Goal: Transaction & Acquisition: Purchase product/service

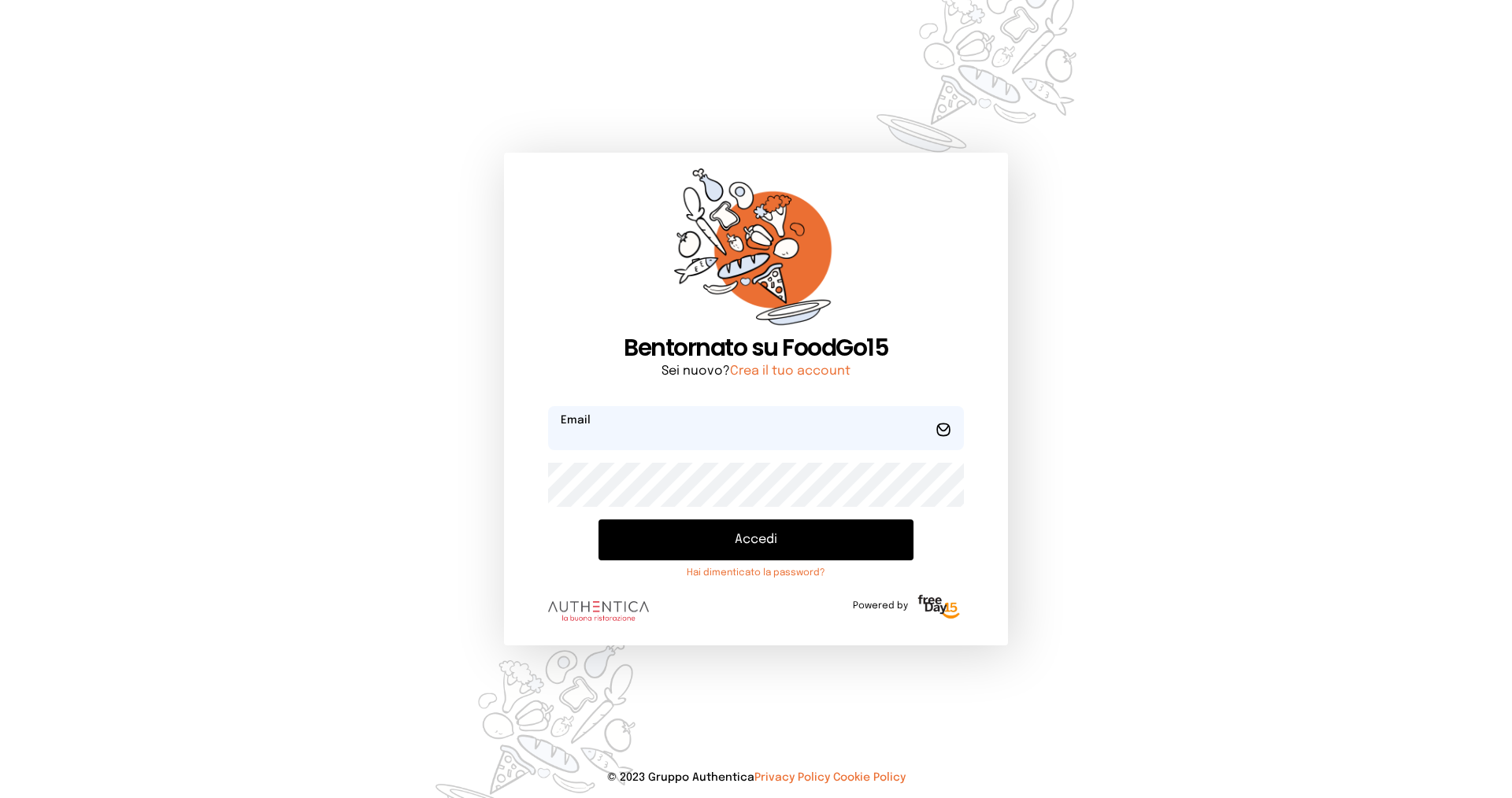
type input "**********"
click at [713, 553] on button "Accedi" at bounding box center [756, 539] width 315 height 41
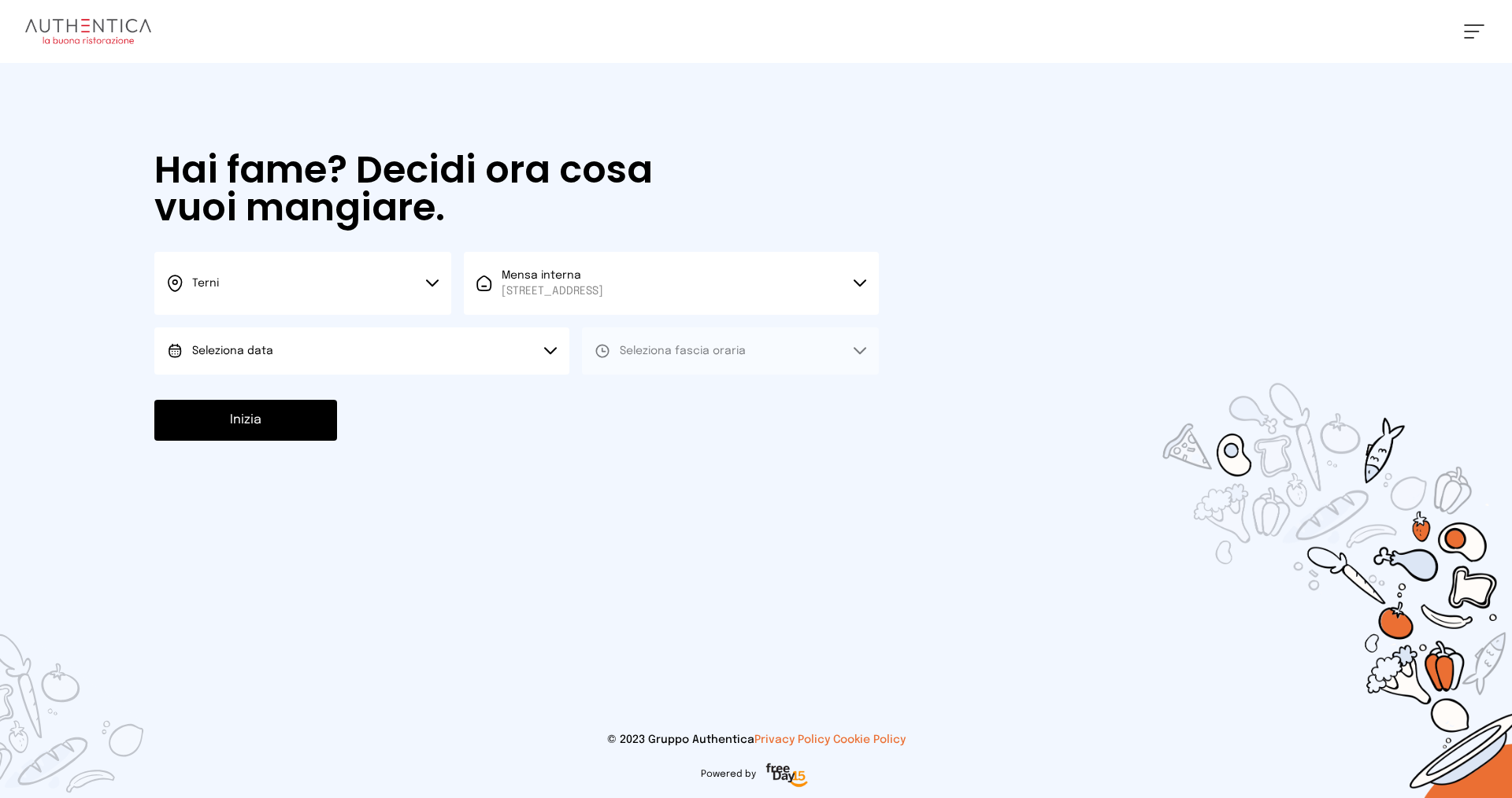
click at [359, 345] on button "Seleziona data" at bounding box center [361, 351] width 415 height 47
click at [262, 390] on span "[DATE], [DATE]" at bounding box center [231, 394] width 77 height 15
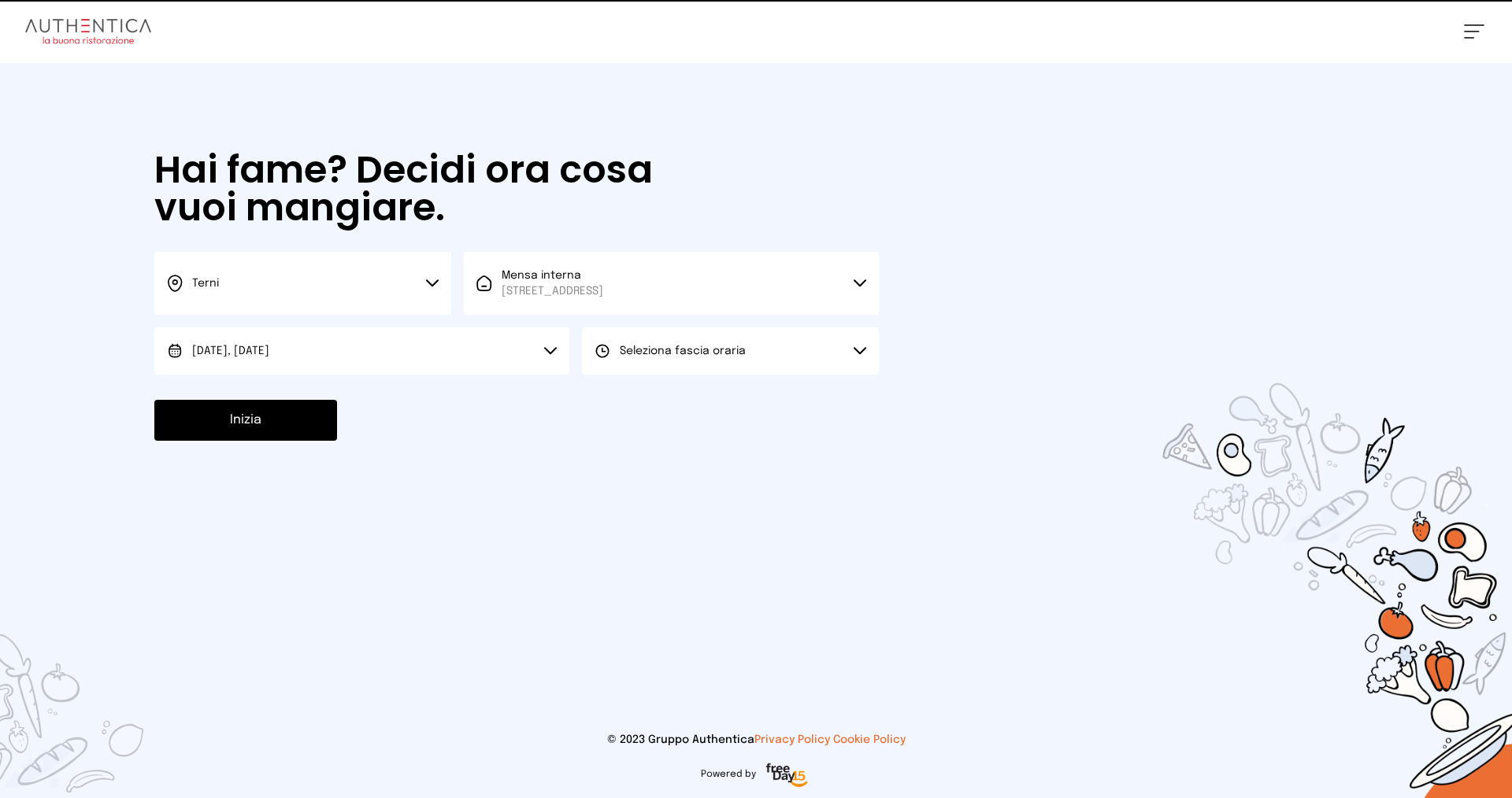
click at [627, 345] on span "Seleziona fascia oraria" at bounding box center [683, 351] width 126 height 11
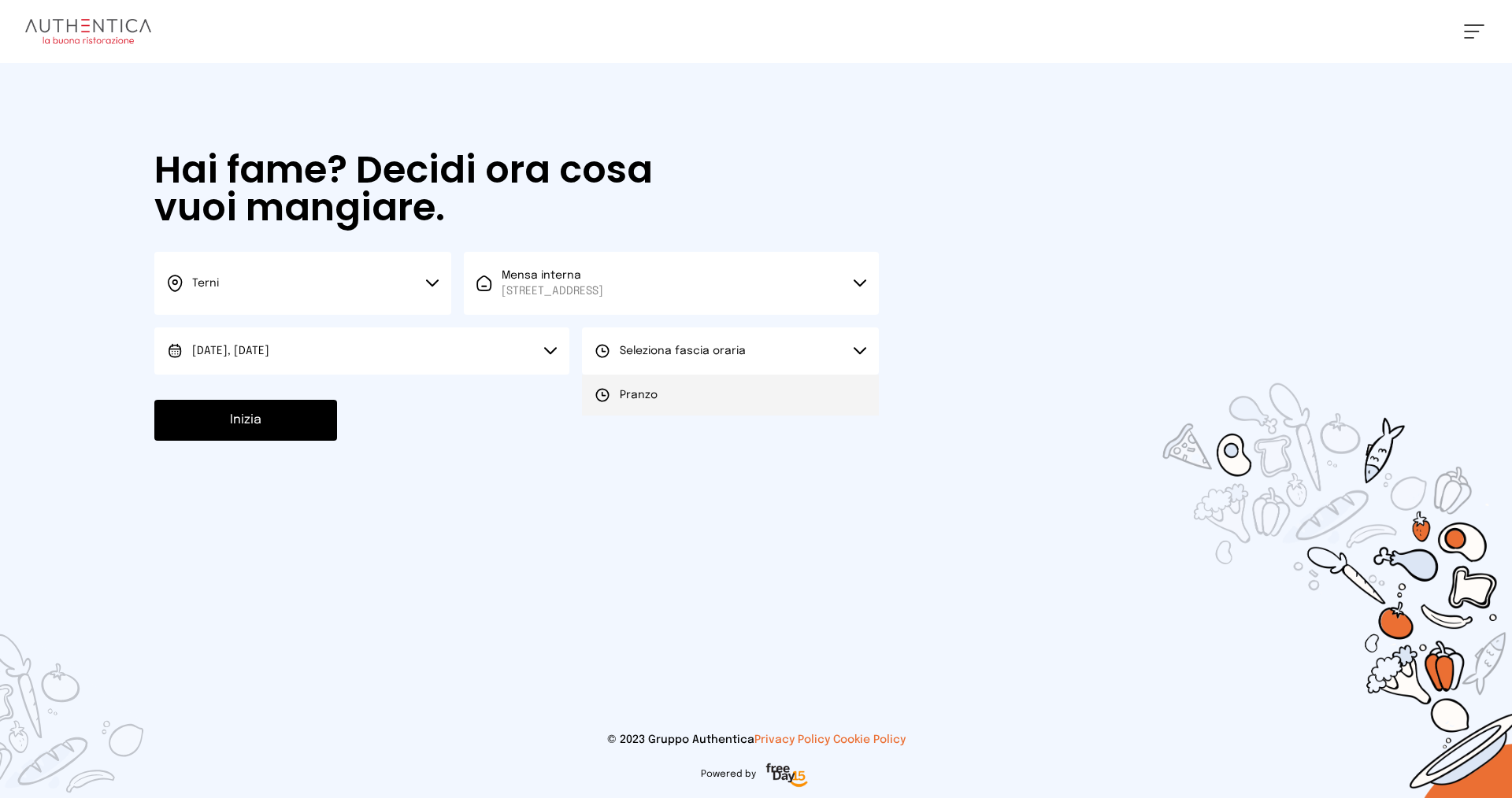
click at [627, 395] on span "Pranzo" at bounding box center [638, 394] width 37 height 15
click at [282, 442] on div "Hai fame? Decidi ora cosa vuoi mangiare. Terni Scegli la città [GEOGRAPHIC_DATA…" at bounding box center [517, 296] width 756 height 466
click at [270, 419] on button "Inizia" at bounding box center [245, 420] width 182 height 41
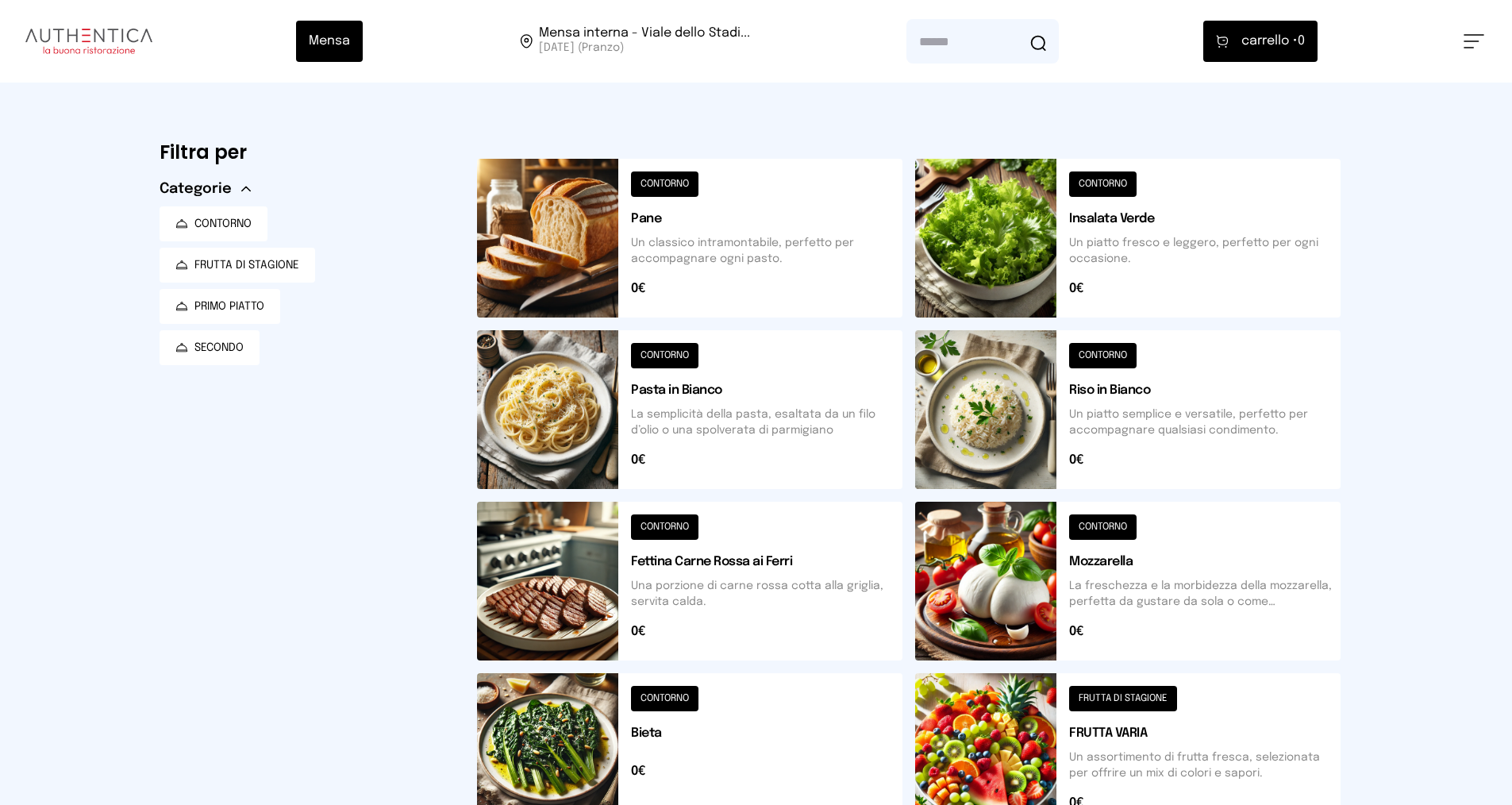
click at [707, 772] on button at bounding box center [689, 753] width 425 height 159
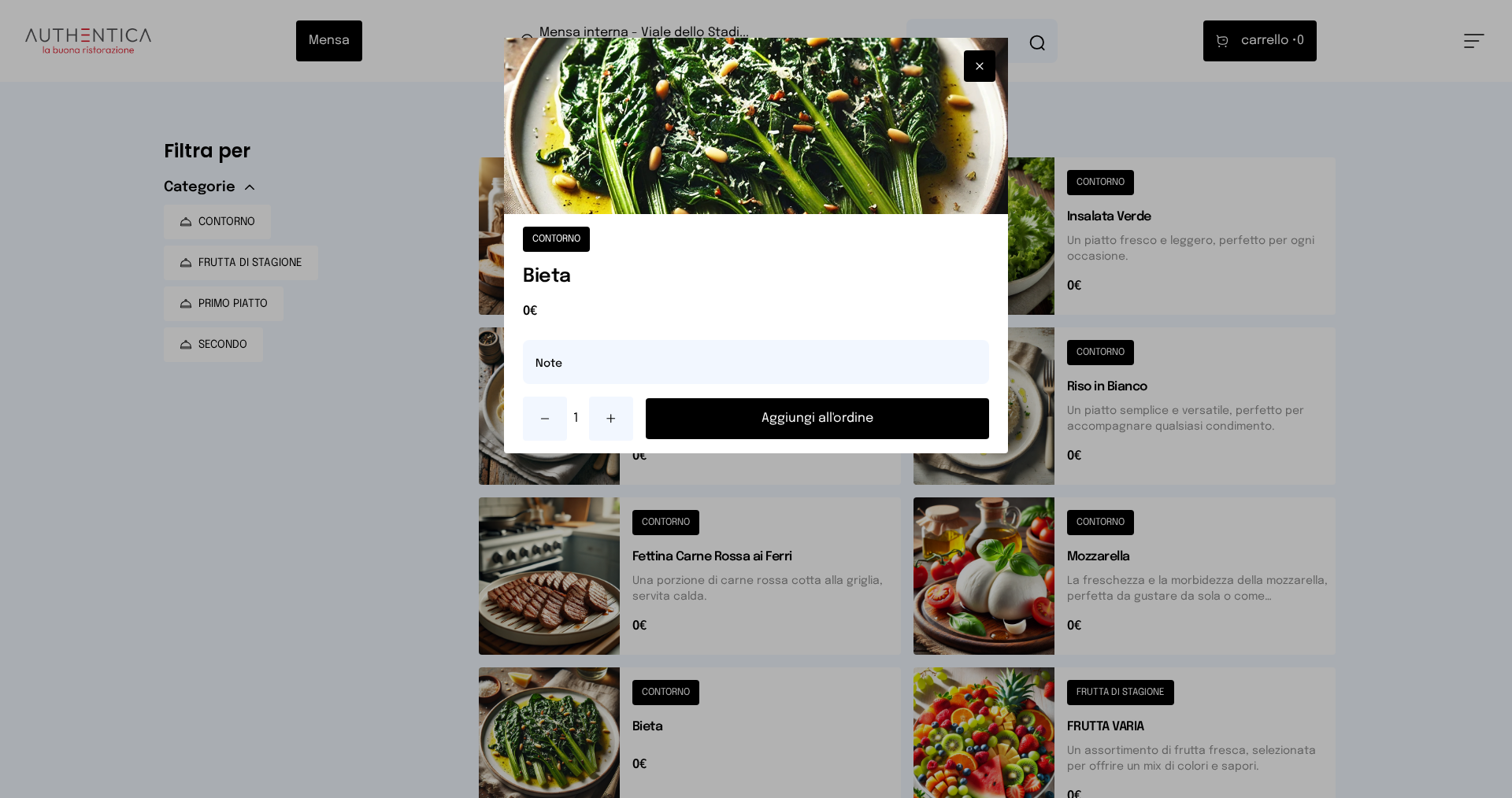
click at [878, 416] on button "Aggiungi all'ordine" at bounding box center [818, 418] width 344 height 41
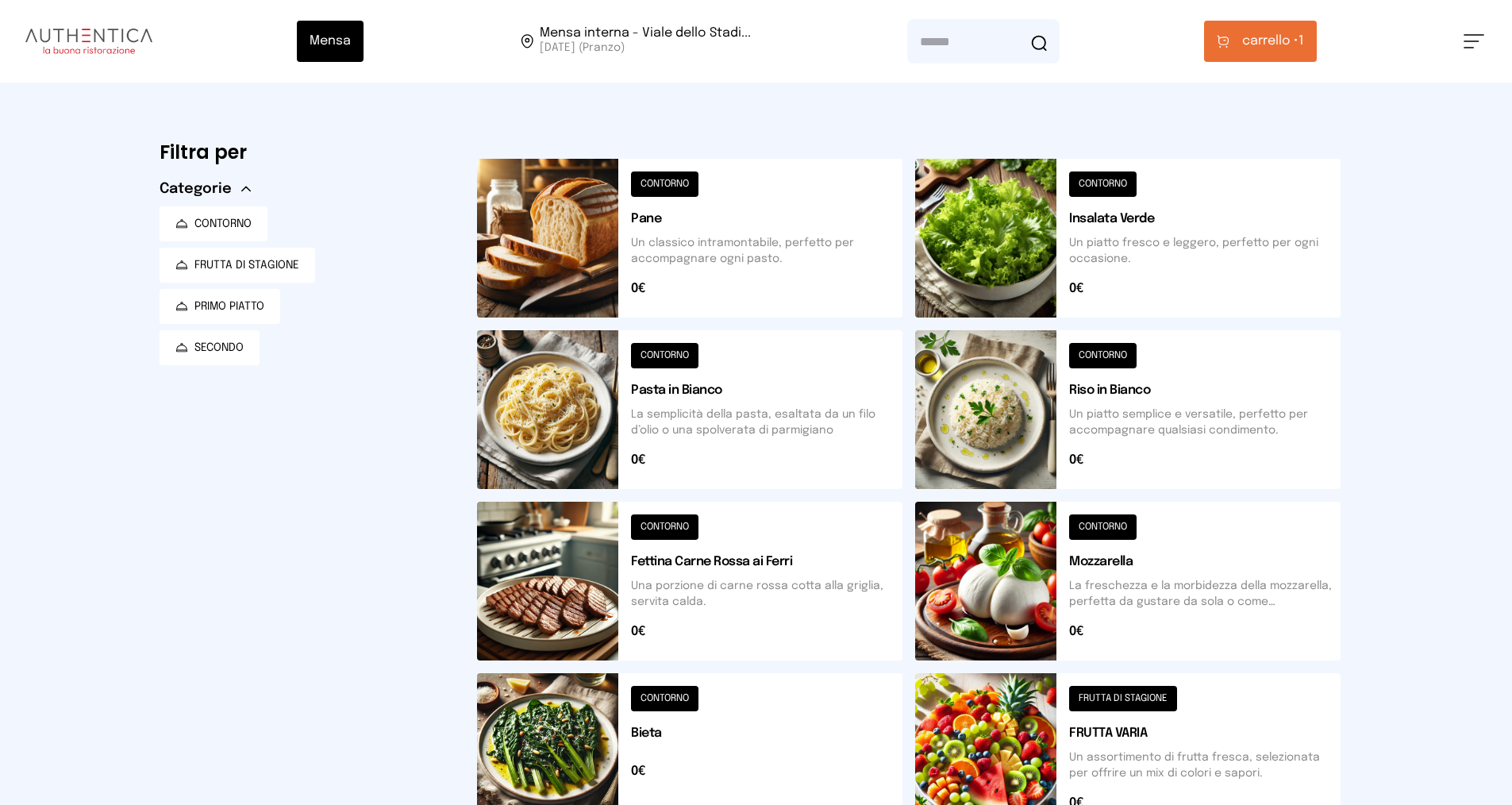
click at [1260, 32] on span "carrello •" at bounding box center [1269, 41] width 56 height 19
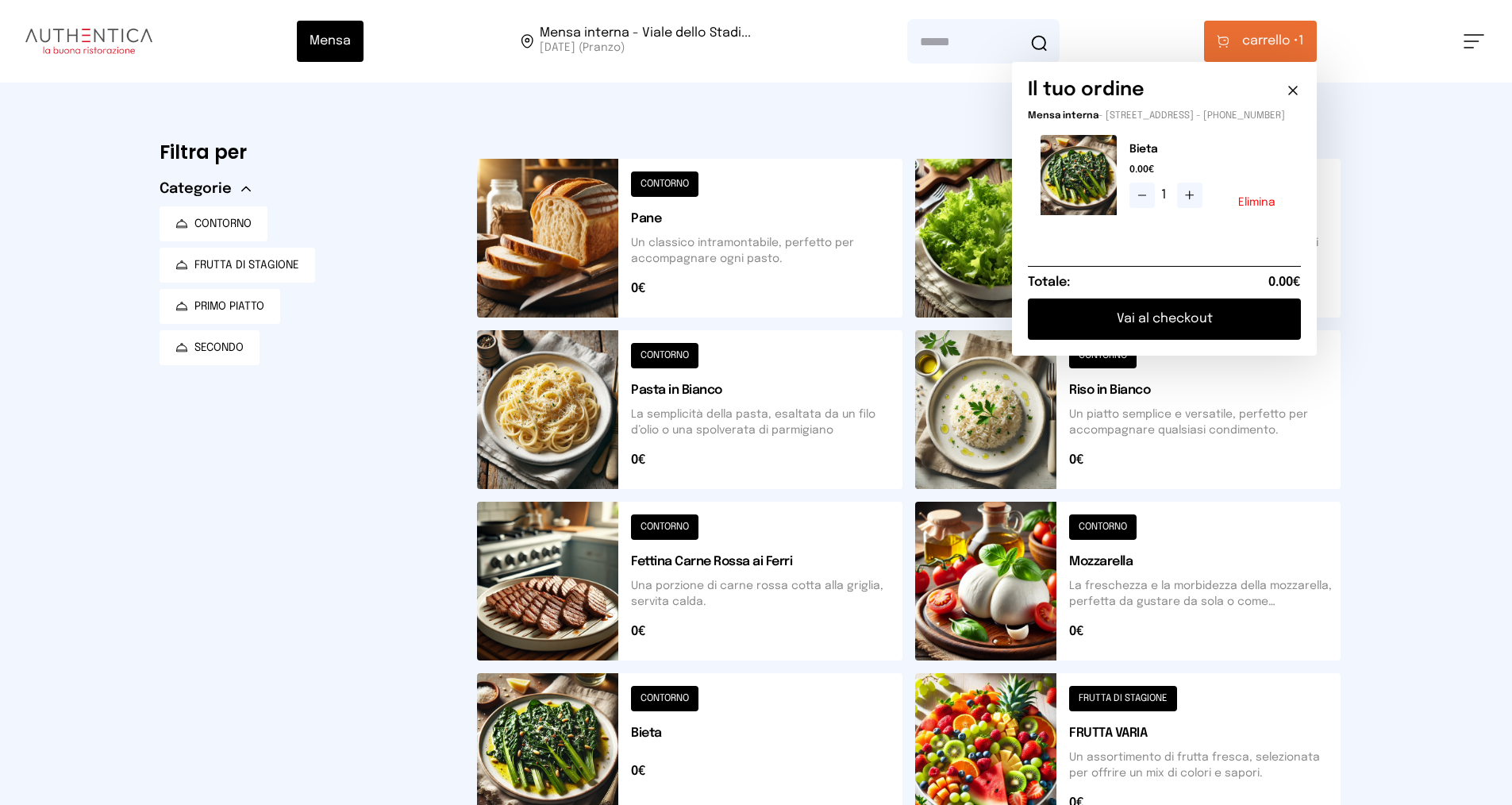
click at [1197, 336] on button "Vai al checkout" at bounding box center [1164, 319] width 273 height 41
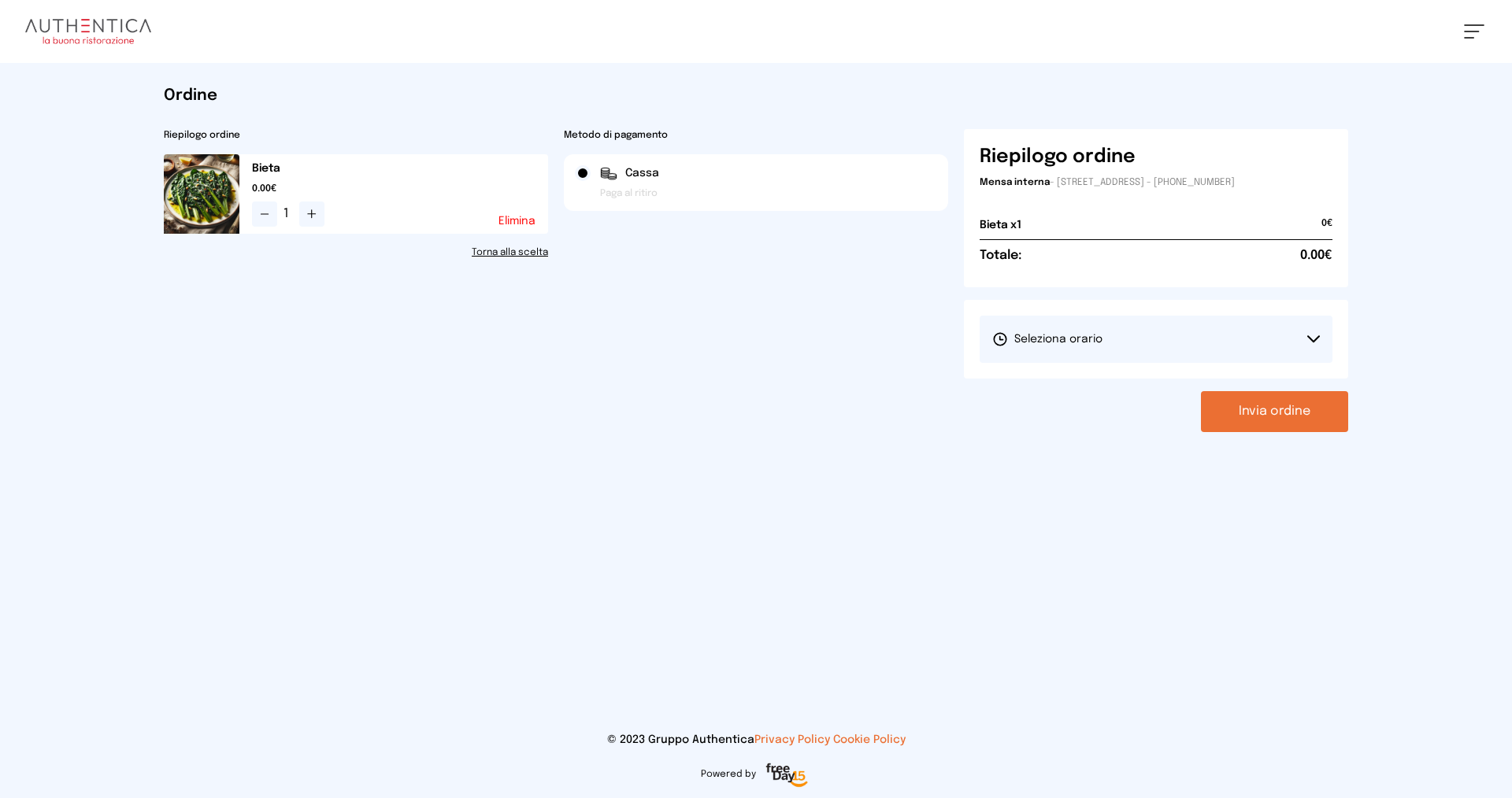
click at [1188, 333] on button "Seleziona orario" at bounding box center [1156, 340] width 353 height 47
click at [1092, 388] on span "1° Turno (13:00 - 15:00)" at bounding box center [1052, 383] width 118 height 15
click at [1301, 414] on button "Invia ordine" at bounding box center [1275, 411] width 148 height 41
